Goal: Information Seeking & Learning: Learn about a topic

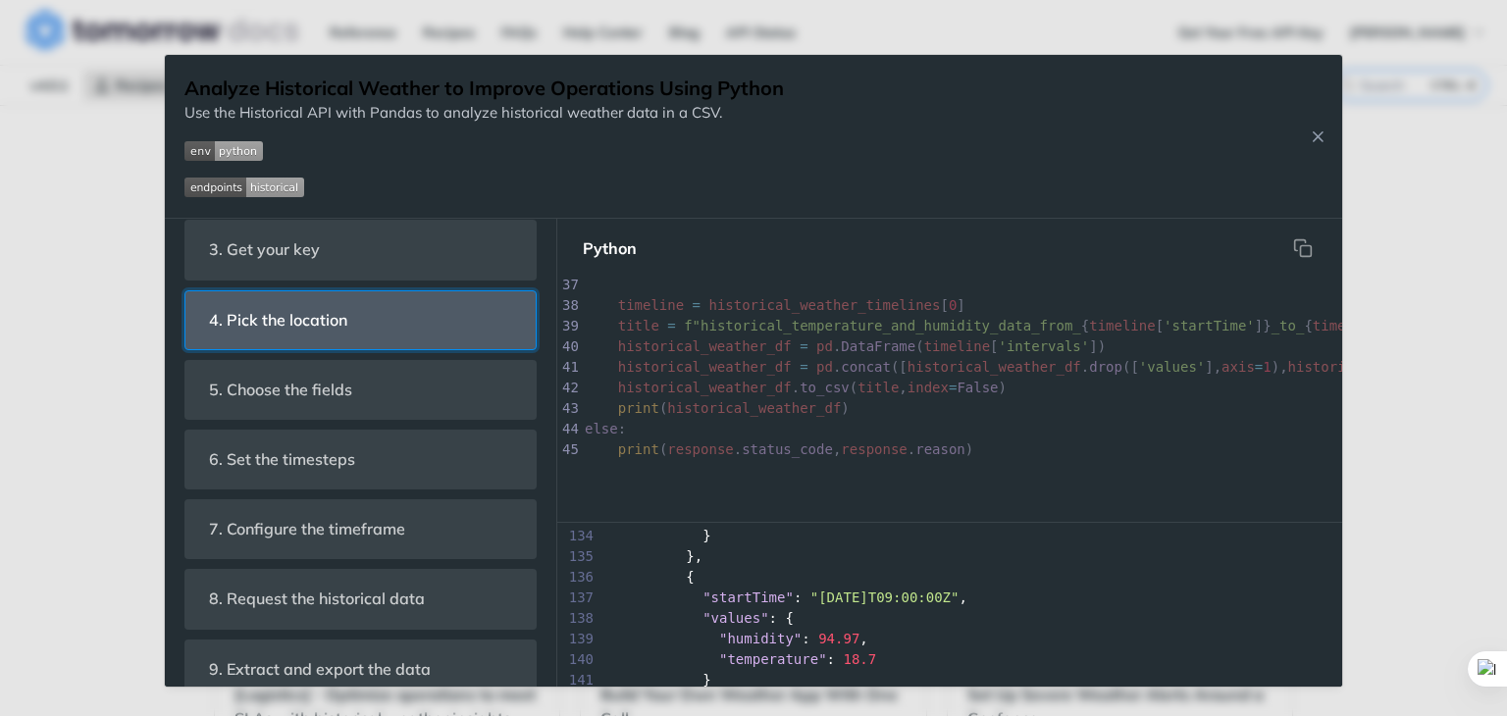
click at [302, 339] on span "4. Pick the location" at bounding box center [278, 320] width 166 height 38
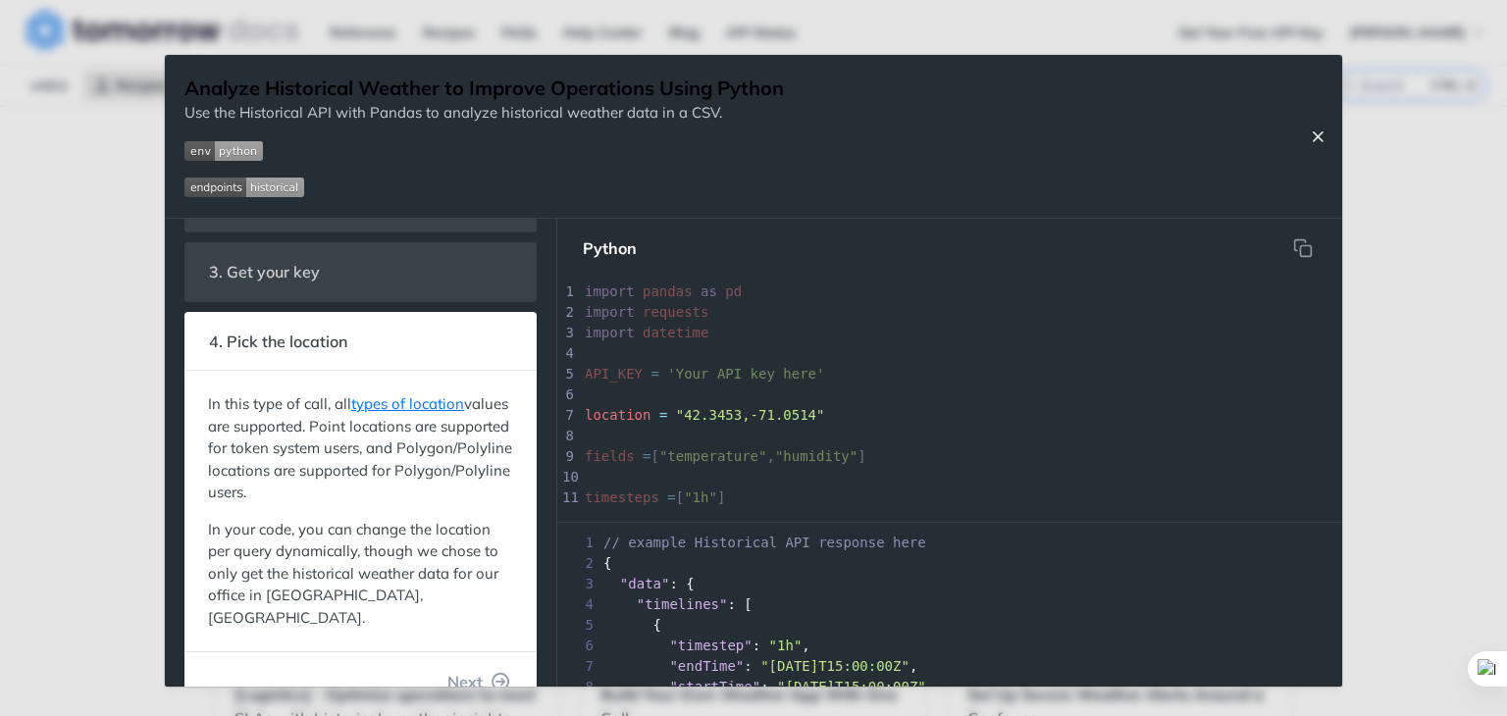
drag, startPoint x: 1318, startPoint y: 136, endPoint x: 1228, endPoint y: 154, distance: 92.0
click at [1318, 136] on icon "Close Recipe" at bounding box center [1318, 137] width 18 height 18
